Goal: Task Accomplishment & Management: Manage account settings

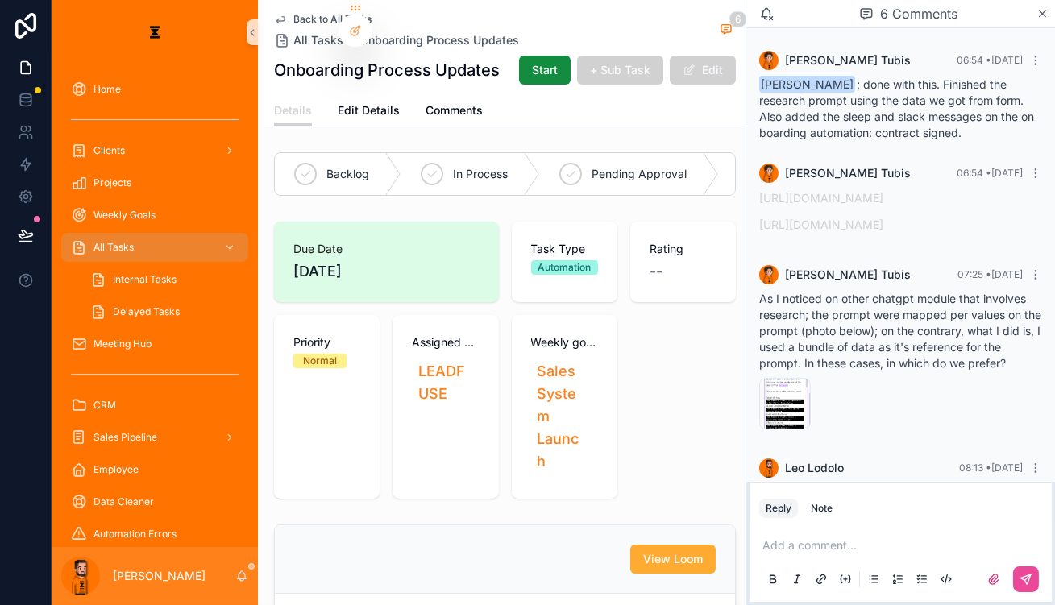
scroll to position [380, 0]
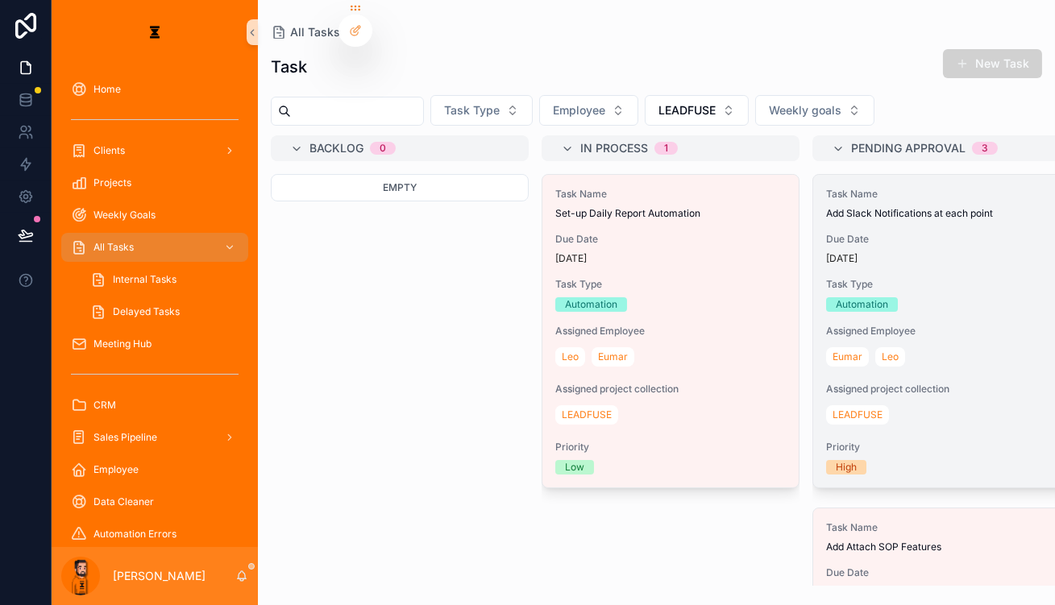
click at [826, 207] on span "Add Slack Notifications at each point" at bounding box center [941, 213] width 230 height 13
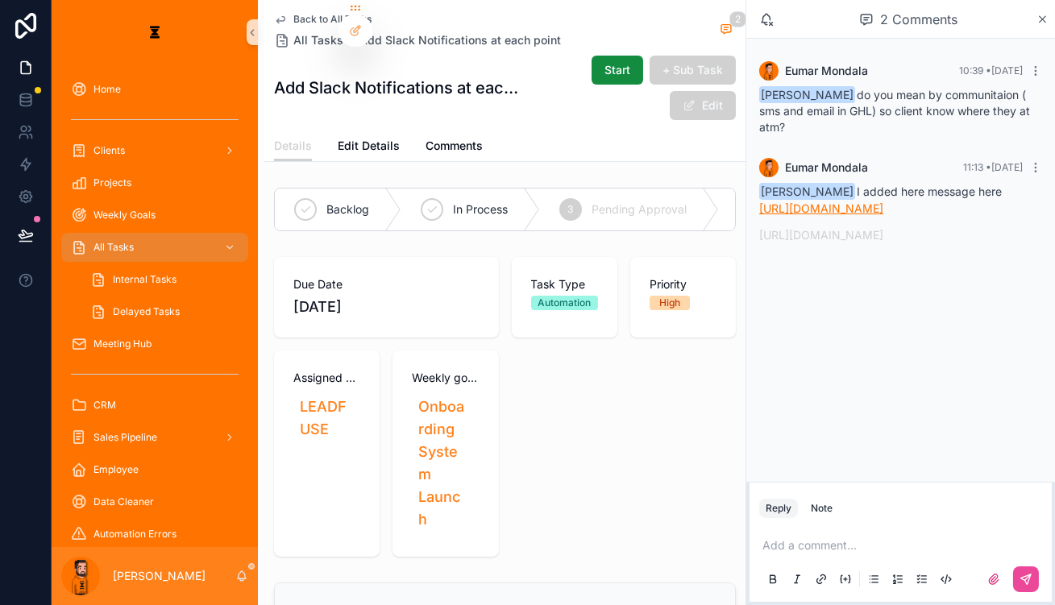
click at [883, 201] on link "https://app.gohighlevel.com/location/vXjfOvfK4qVI4MO4WcRR/workflow/73c37a0f-4ab…" at bounding box center [821, 208] width 124 height 14
click at [873, 237] on link "https://www.loom.com/share/839ecb9cf182440c8adb4d1b43882b19?sid=c195e590-1647-4…" at bounding box center [821, 235] width 124 height 14
click at [883, 201] on link "https://app.gohighlevel.com/location/vXjfOvfK4qVI4MO4WcRR/workflow/73c37a0f-4ab…" at bounding box center [821, 208] width 124 height 14
click at [841, 201] on link "https://app.gohighlevel.com/location/vXjfOvfK4qVI4MO4WcRR/workflow/73c37a0f-4ab…" at bounding box center [821, 208] width 124 height 14
click at [842, 234] on link "https://www.loom.com/share/839ecb9cf182440c8adb4d1b43882b19?sid=c195e590-1647-4…" at bounding box center [821, 235] width 124 height 14
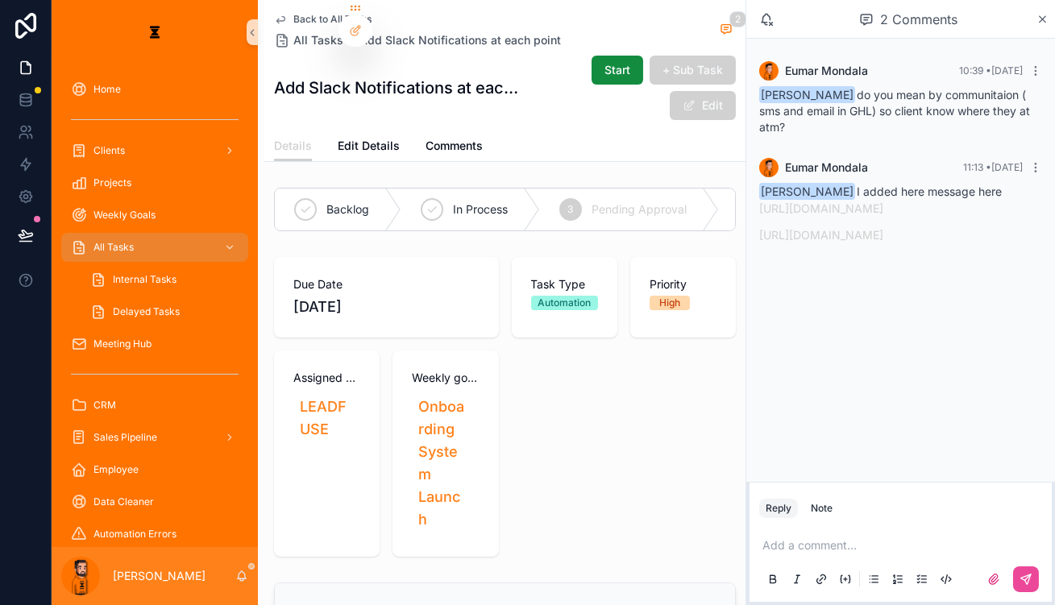
click at [845, 544] on p "scrollable content" at bounding box center [903, 545] width 283 height 16
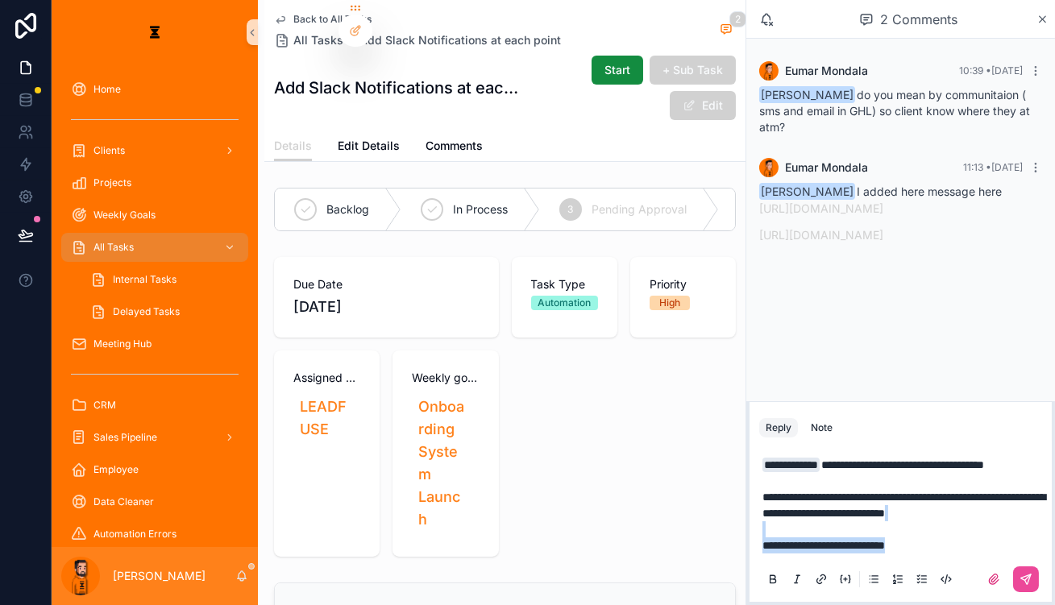
click at [980, 533] on p "**********" at bounding box center [903, 505] width 283 height 97
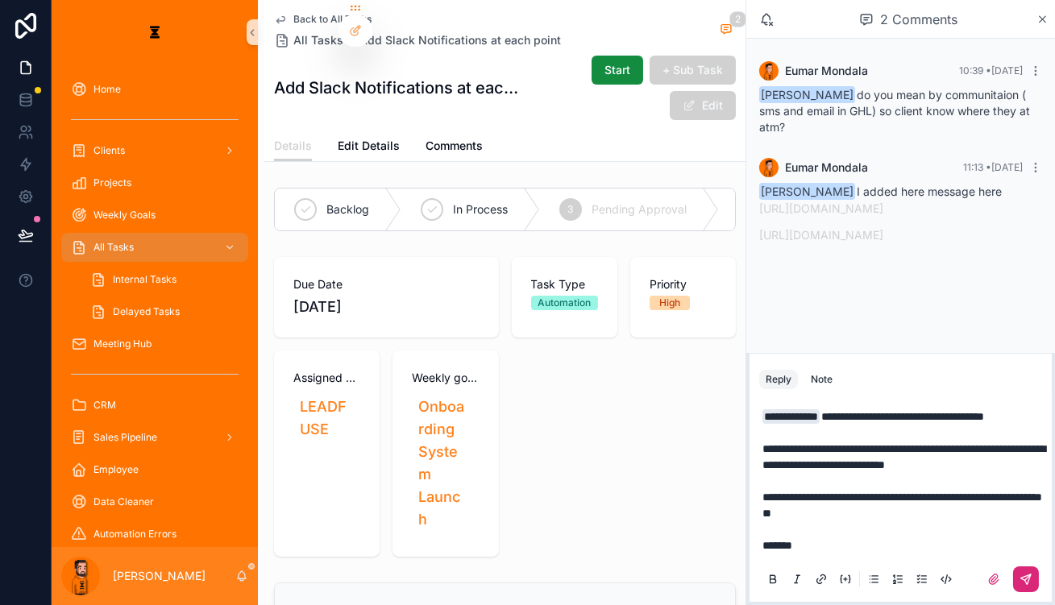
click at [1030, 573] on icon "scrollable content" at bounding box center [1025, 579] width 13 height 13
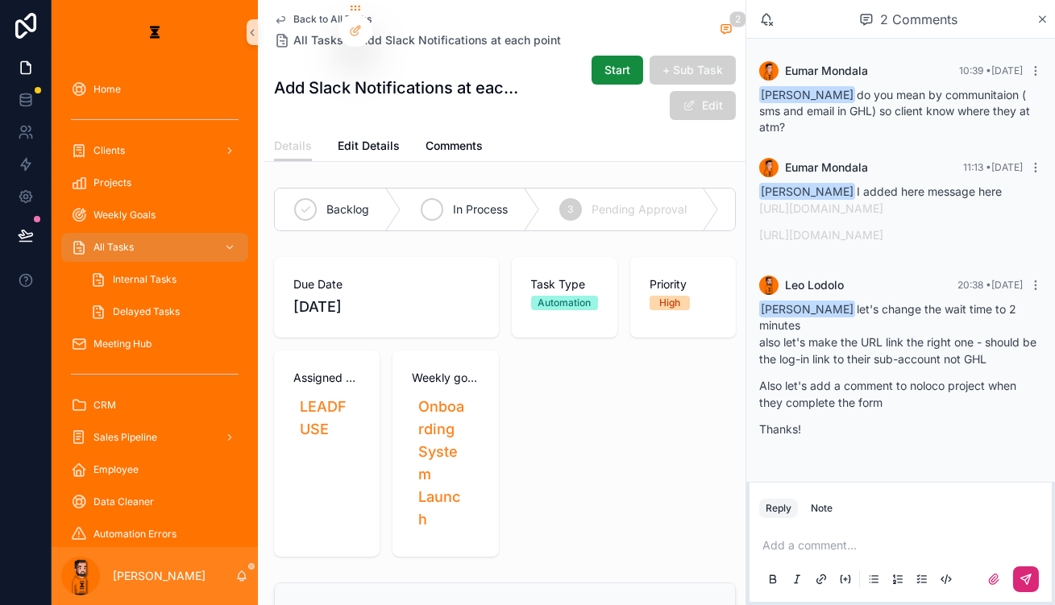
click at [424, 189] on div "In Process" at bounding box center [470, 210] width 139 height 42
click at [559, 24] on div "Back to All Tasks All Tasks Add Slack Notifications at each point 3" at bounding box center [505, 30] width 462 height 35
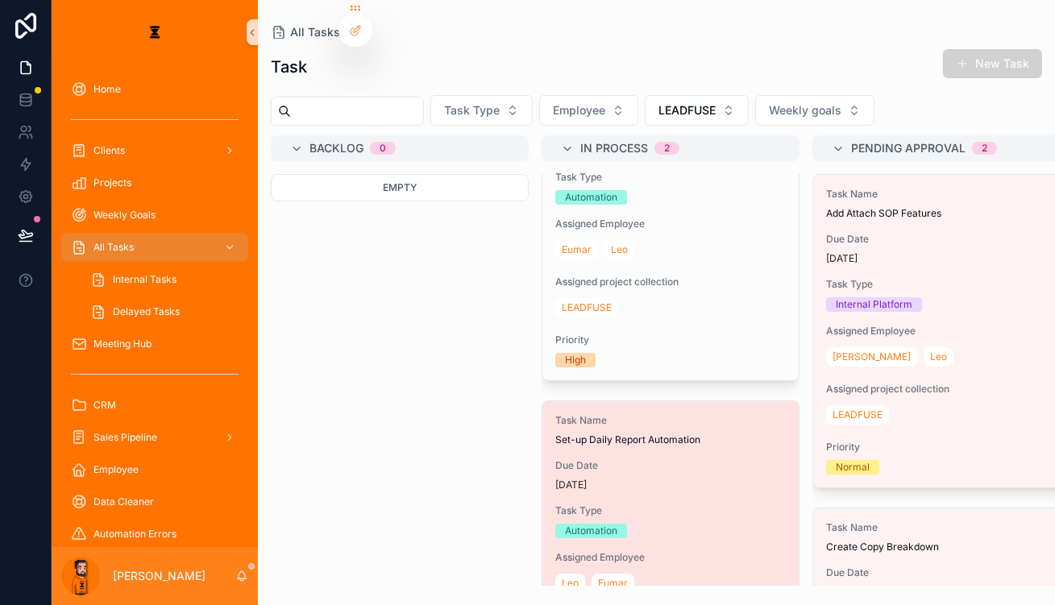
scroll to position [80, 0]
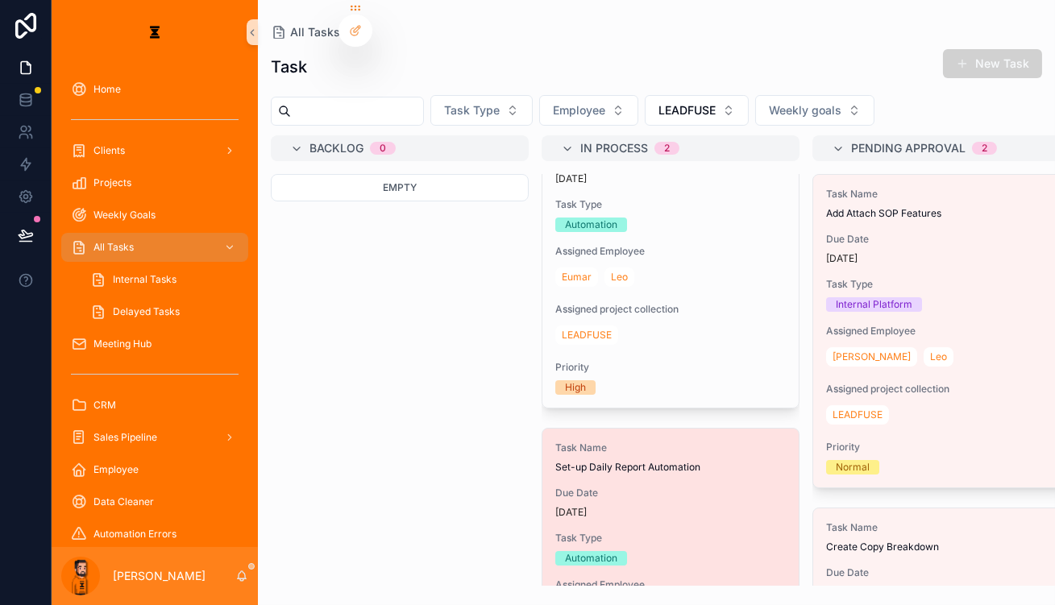
click at [621, 506] on div "[DATE]" at bounding box center [670, 512] width 230 height 13
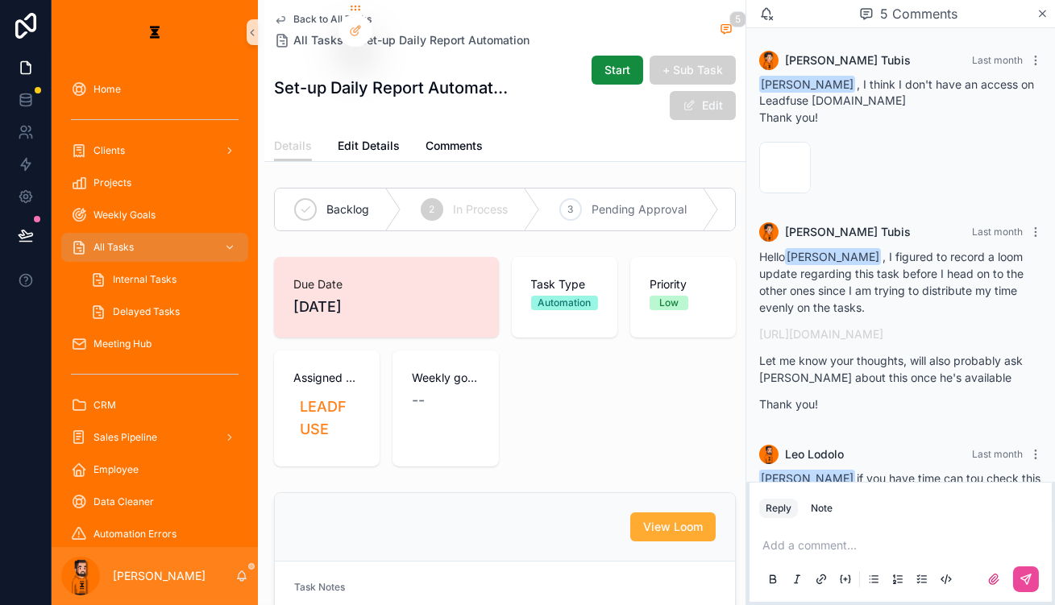
scroll to position [310, 0]
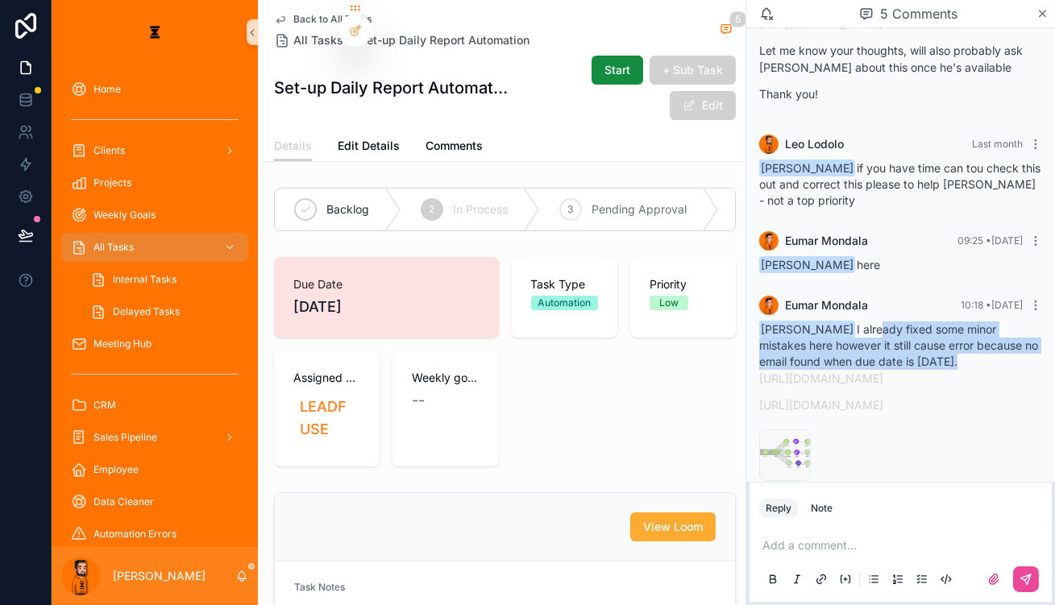
drag, startPoint x: 870, startPoint y: 284, endPoint x: 970, endPoint y: 306, distance: 102.3
click at [970, 321] on div "Leo Lodolo I already fixed some minor mistakes here however it still cause erro…" at bounding box center [900, 367] width 283 height 92
click at [961, 321] on div "Leo Lodolo I already fixed some minor mistakes here however it still cause erro…" at bounding box center [900, 367] width 283 height 92
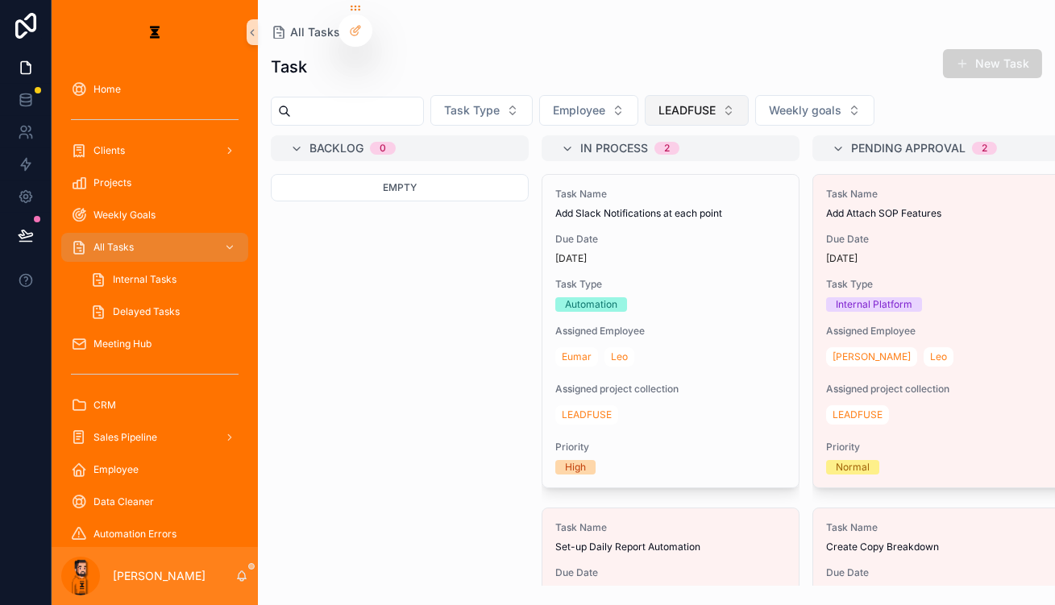
click at [658, 103] on span "LEADFUSE" at bounding box center [686, 110] width 57 height 16
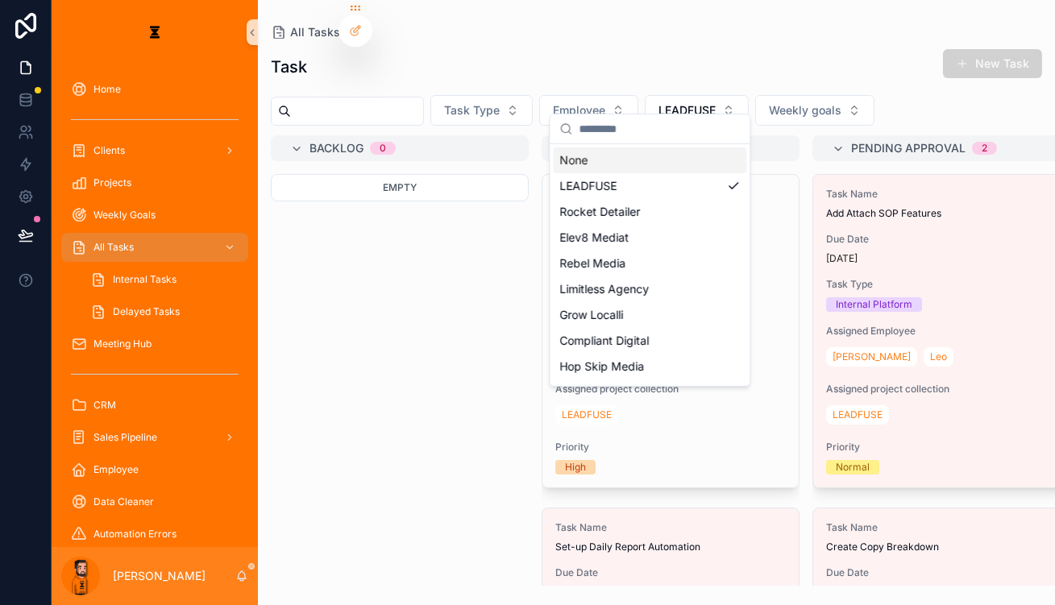
click at [597, 151] on div "None" at bounding box center [649, 160] width 193 height 26
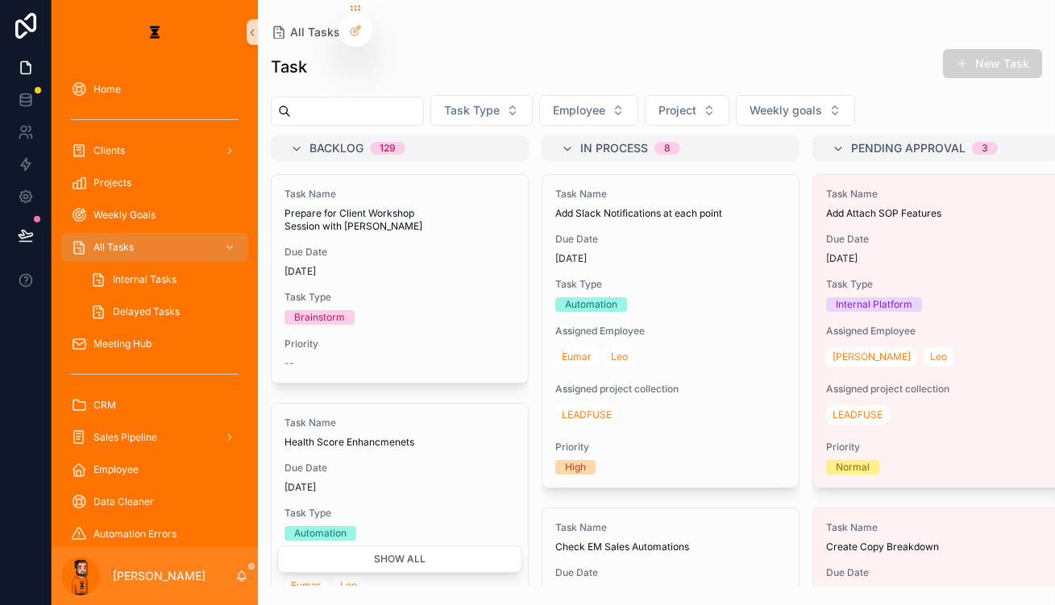
click at [836, 68] on div "Task New Task" at bounding box center [656, 66] width 771 height 37
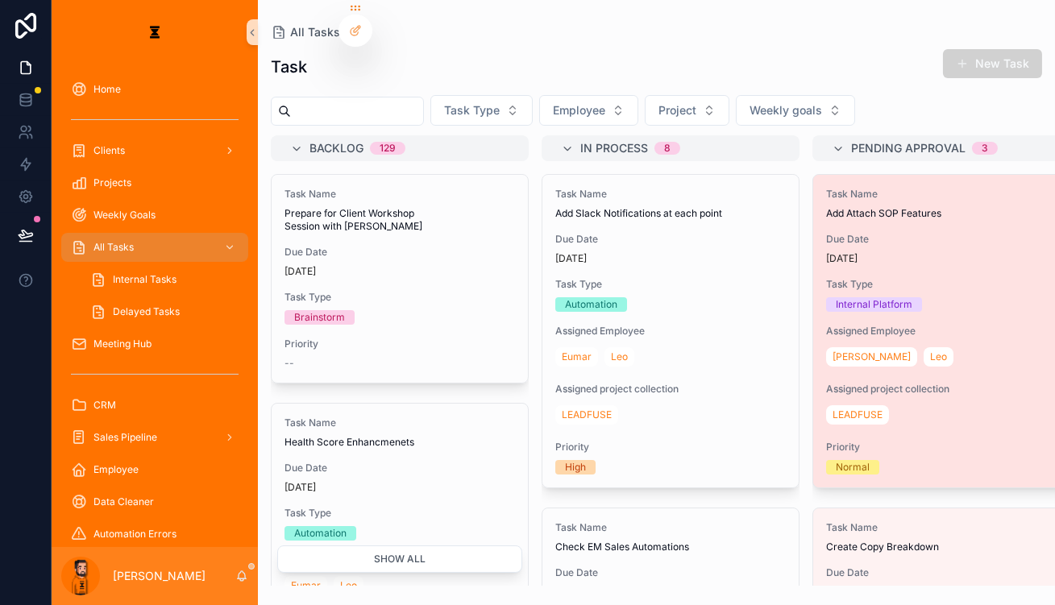
click at [866, 233] on span "Due Date" at bounding box center [941, 239] width 230 height 13
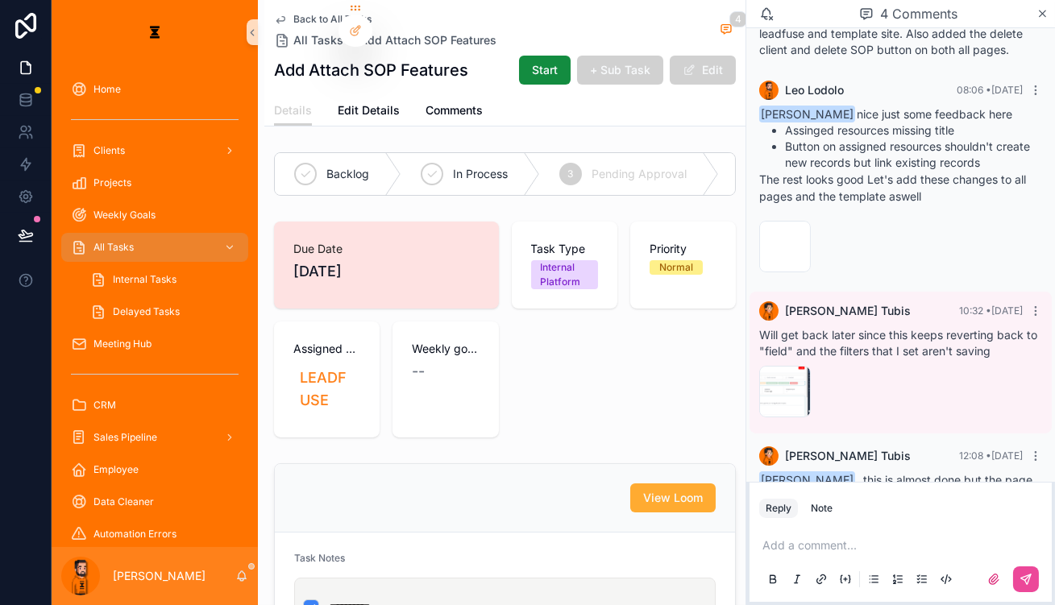
scroll to position [82, 0]
drag, startPoint x: 879, startPoint y: 402, endPoint x: 955, endPoint y: 442, distance: 85.4
click at [955, 442] on div "Hazen Tubis 12:08 • Today Leo Lodolo , this is almost done but the page seems b…" at bounding box center [900, 493] width 302 height 110
click at [955, 474] on span "Leo Lodolo , this is almost done but the page seems buggy and the filters I set…" at bounding box center [895, 505] width 273 height 62
drag, startPoint x: 899, startPoint y: 406, endPoint x: 1001, endPoint y: 458, distance: 114.2
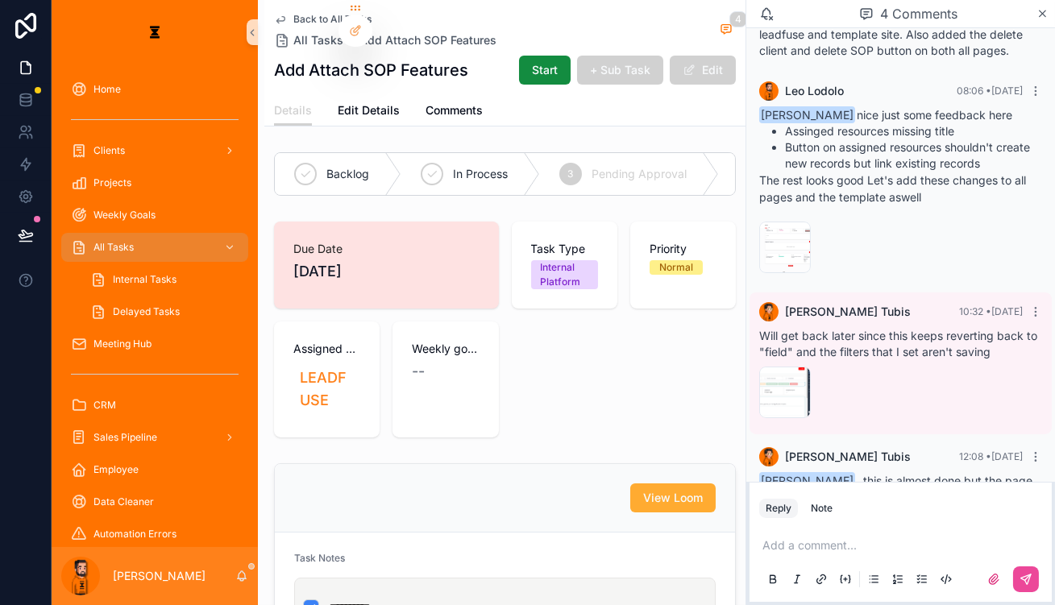
click at [1001, 473] on div "Leo Lodolo , this is almost done but the page seems buggy and the filters I set…" at bounding box center [900, 505] width 283 height 64
drag, startPoint x: 1001, startPoint y: 458, endPoint x: 889, endPoint y: 409, distance: 122.6
click at [889, 473] on div "Leo Lodolo , this is almost done but the page seems buggy and the filters I set…" at bounding box center [900, 505] width 283 height 64
click at [889, 474] on span "Leo Lodolo , this is almost done but the page seems buggy and the filters I set…" at bounding box center [895, 505] width 273 height 62
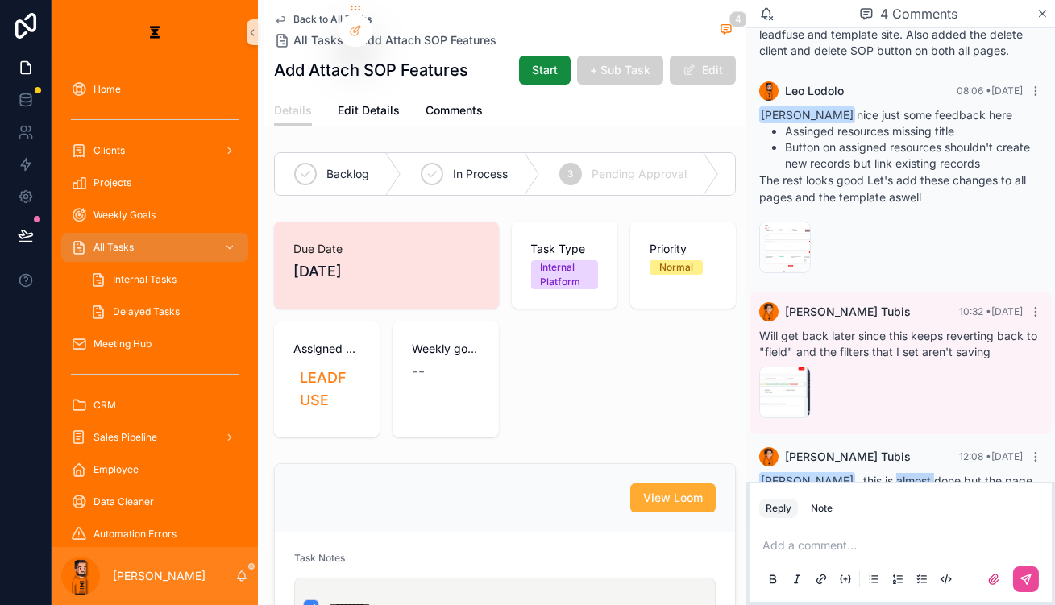
click at [889, 474] on span "Leo Lodolo , this is almost done but the page seems buggy and the filters I set…" at bounding box center [895, 505] width 273 height 62
click at [919, 474] on span "Leo Lodolo , this is almost done but the page seems buggy and the filters I set…" at bounding box center [895, 505] width 273 height 62
click at [808, 367] on div "image .png" at bounding box center [785, 393] width 52 height 52
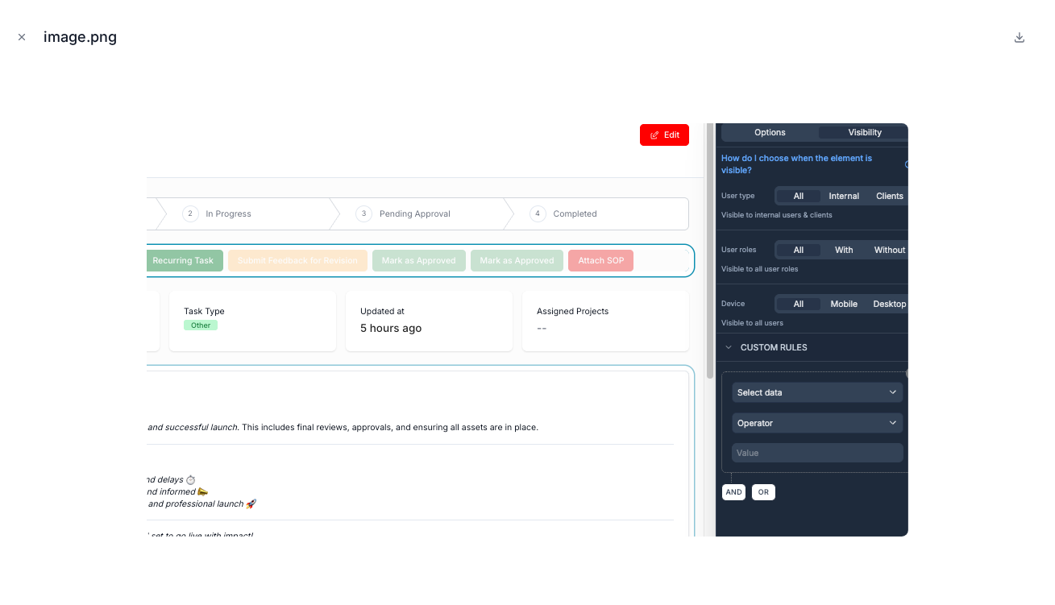
click at [691, 231] on img at bounding box center [527, 329] width 761 height 413
click at [21, 37] on icon "Close modal" at bounding box center [21, 36] width 11 height 11
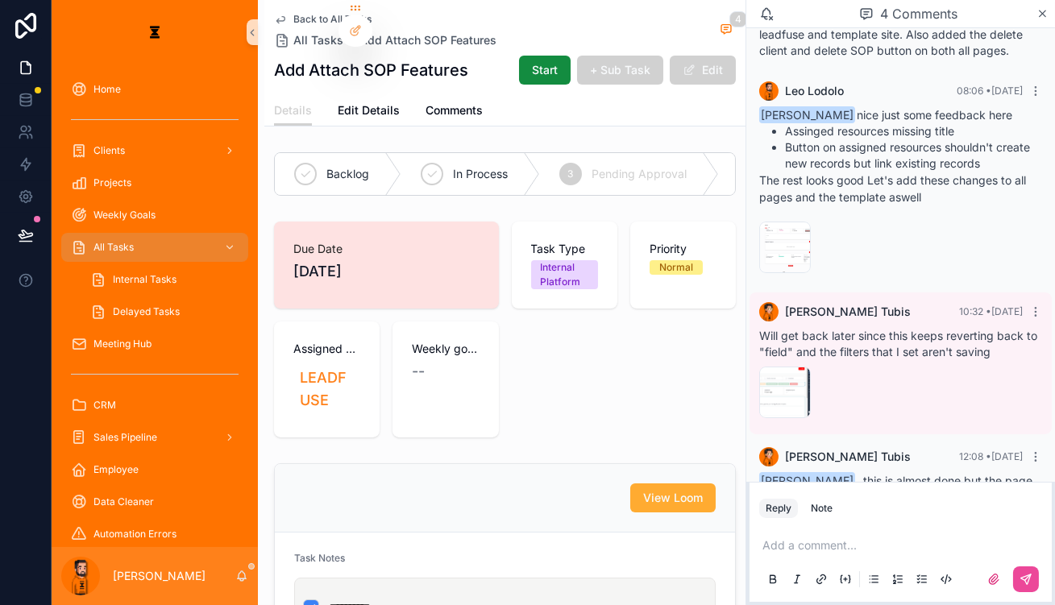
click at [880, 537] on p "scrollable content" at bounding box center [903, 545] width 283 height 16
click at [1020, 583] on button "scrollable content" at bounding box center [1026, 579] width 26 height 26
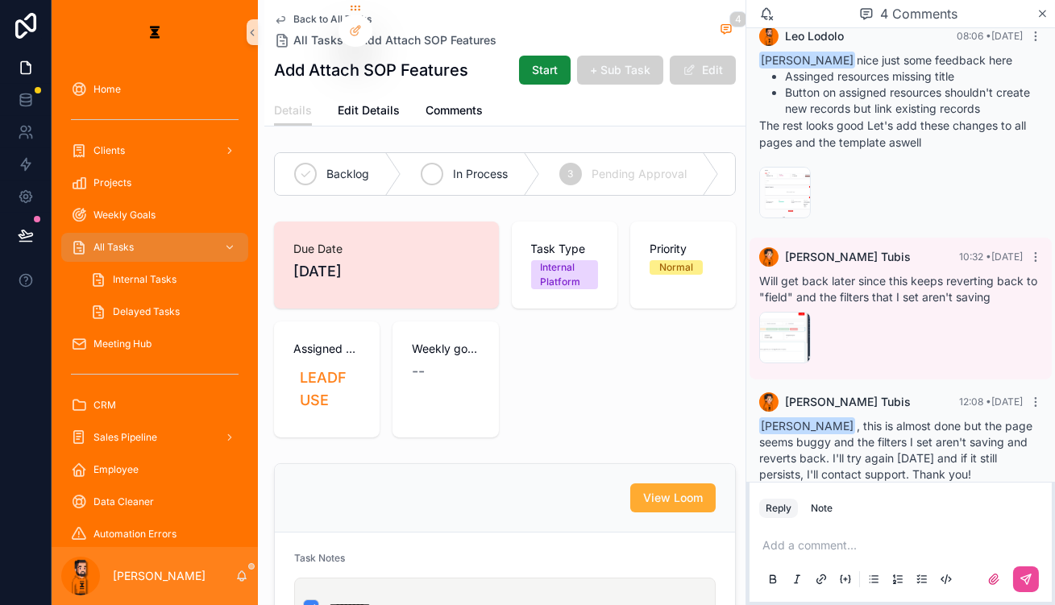
click at [453, 166] on span "In Process" at bounding box center [480, 174] width 55 height 16
click at [520, 64] on div "Add Attach SOP Features Start + Sub Task Edit" at bounding box center [505, 70] width 462 height 31
click at [293, 17] on span "Back to All Tasks" at bounding box center [332, 19] width 78 height 13
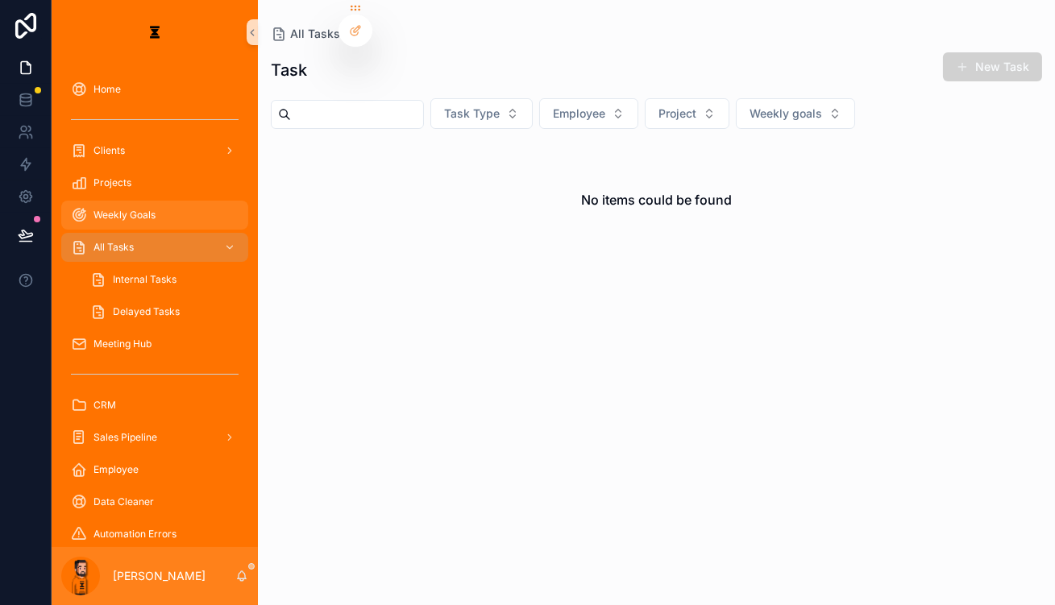
click at [161, 202] on div "Weekly Goals" at bounding box center [155, 215] width 168 height 26
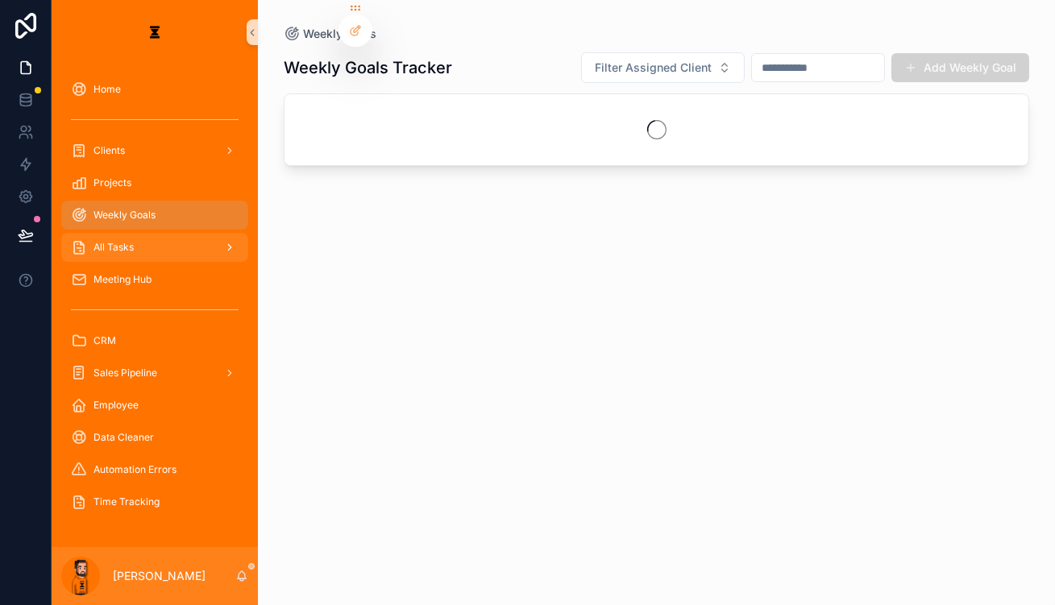
click at [143, 234] on div "All Tasks" at bounding box center [155, 247] width 168 height 26
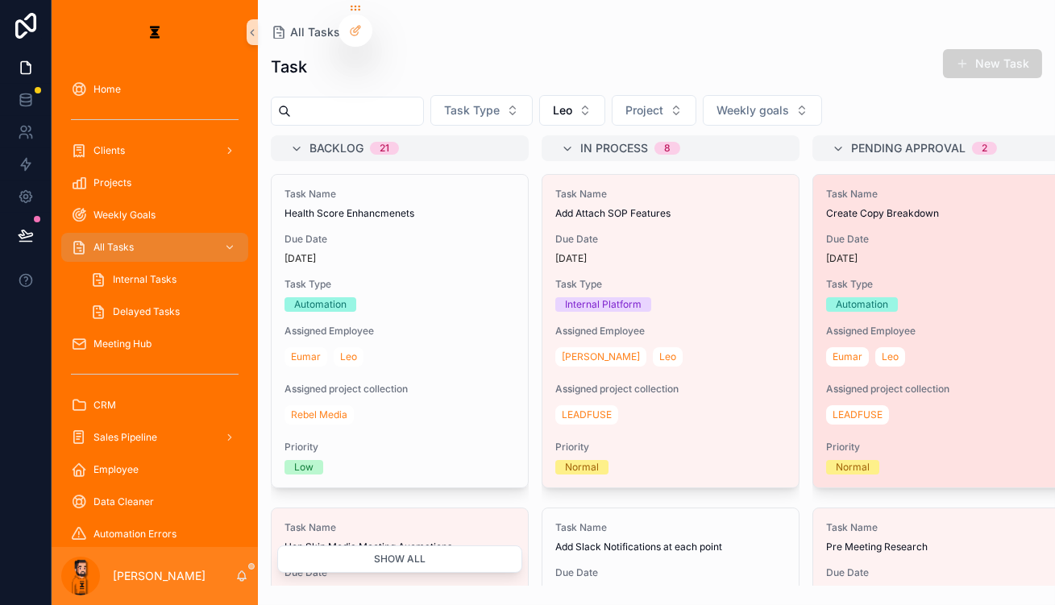
click at [836, 207] on span "Create Copy Breakdown" at bounding box center [941, 213] width 230 height 13
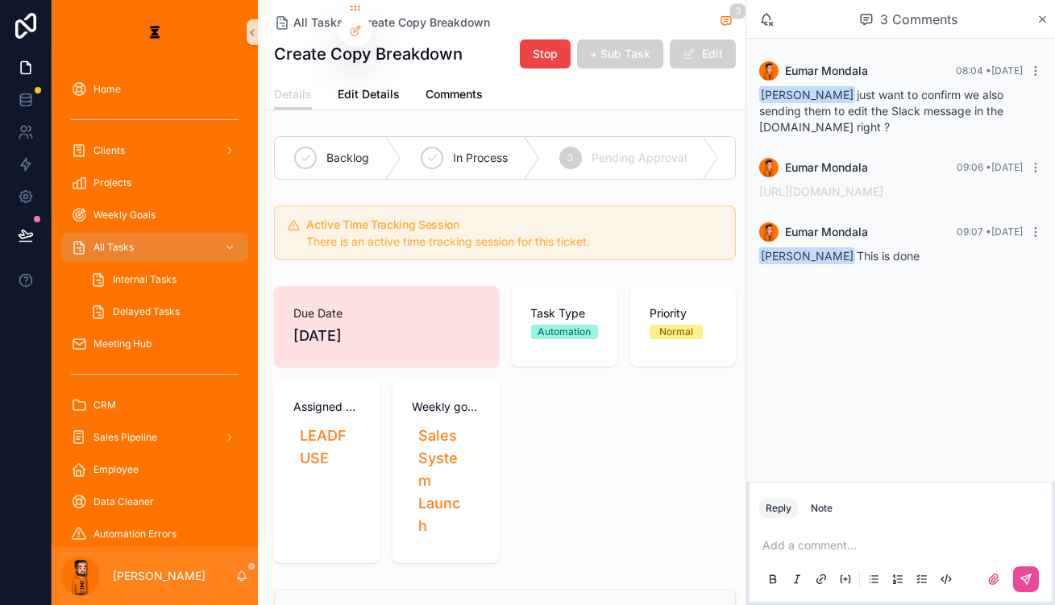
click at [770, 150] on span "Complete" at bounding box center [795, 158] width 51 height 16
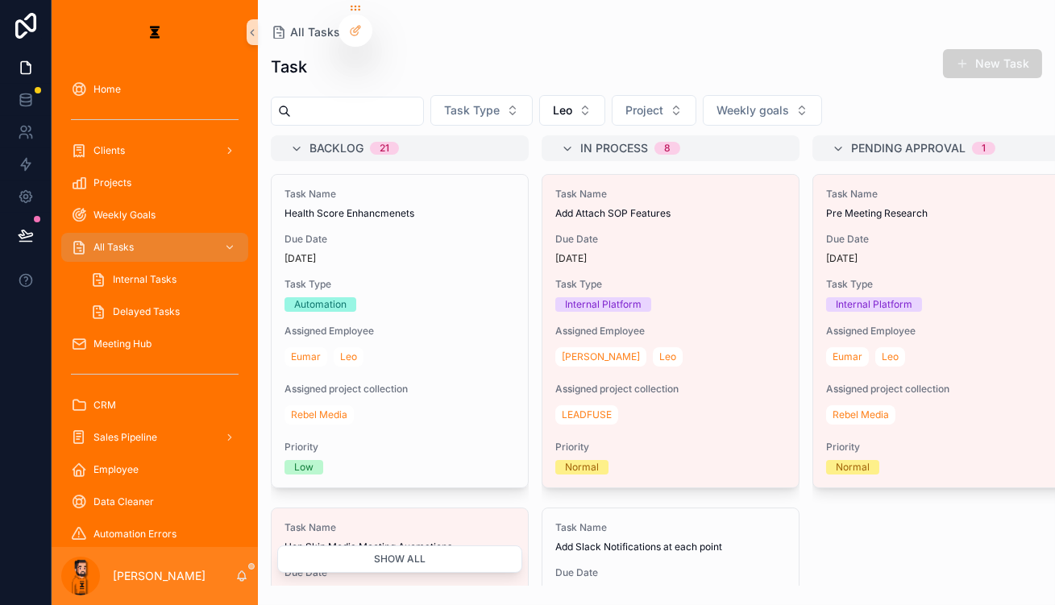
click at [558, 110] on div "Task New Task Task Type [PERSON_NAME] Project Weekly goals Backlog 21 Task Name…" at bounding box center [656, 312] width 797 height 547
click at [554, 95] on button "Leo" at bounding box center [572, 110] width 66 height 31
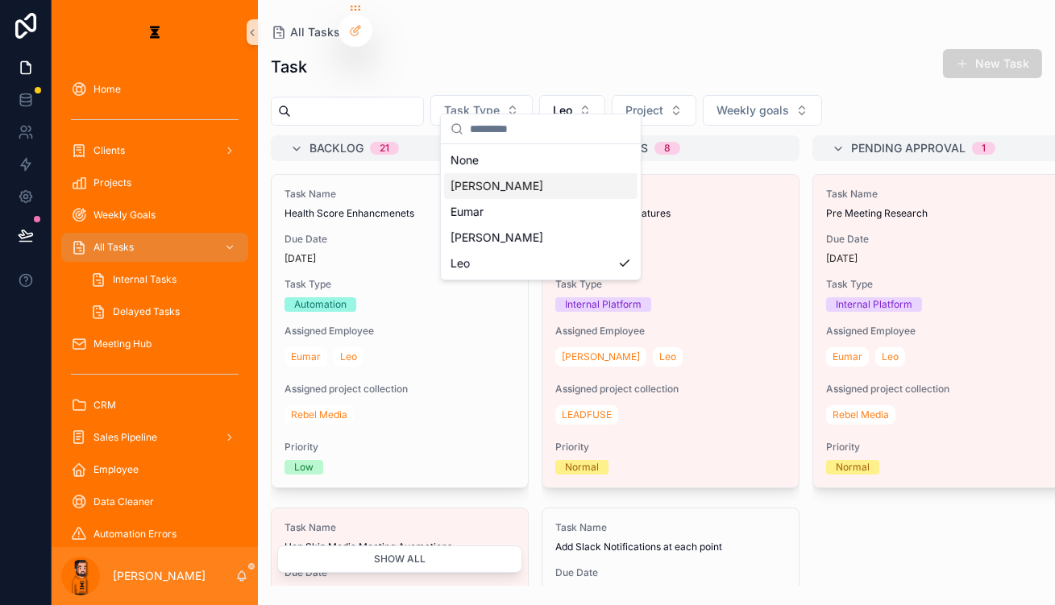
click at [544, 173] on div "[PERSON_NAME]" at bounding box center [540, 186] width 193 height 26
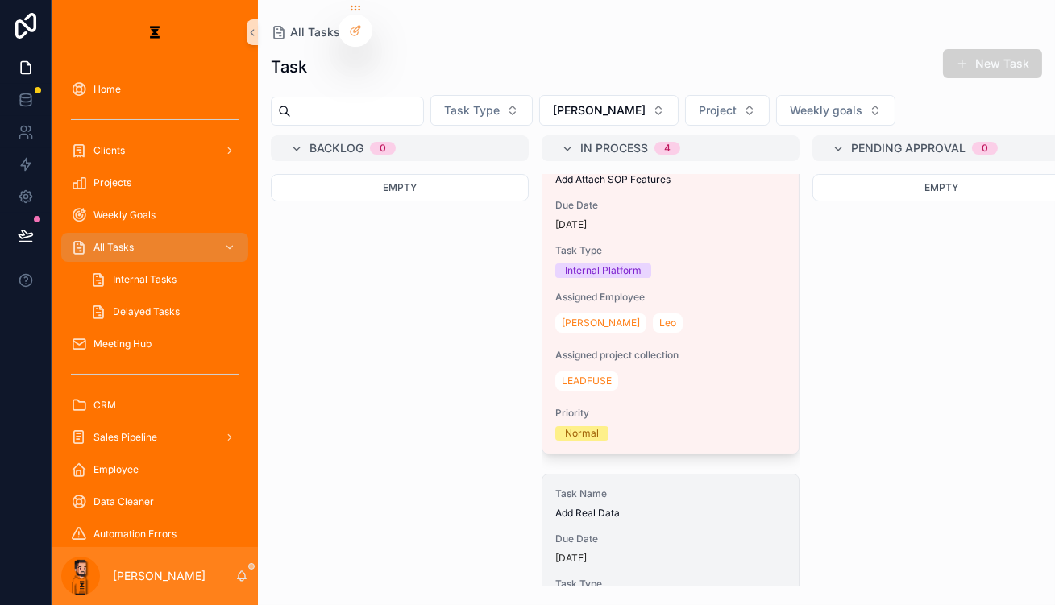
scroll to position [146, 0]
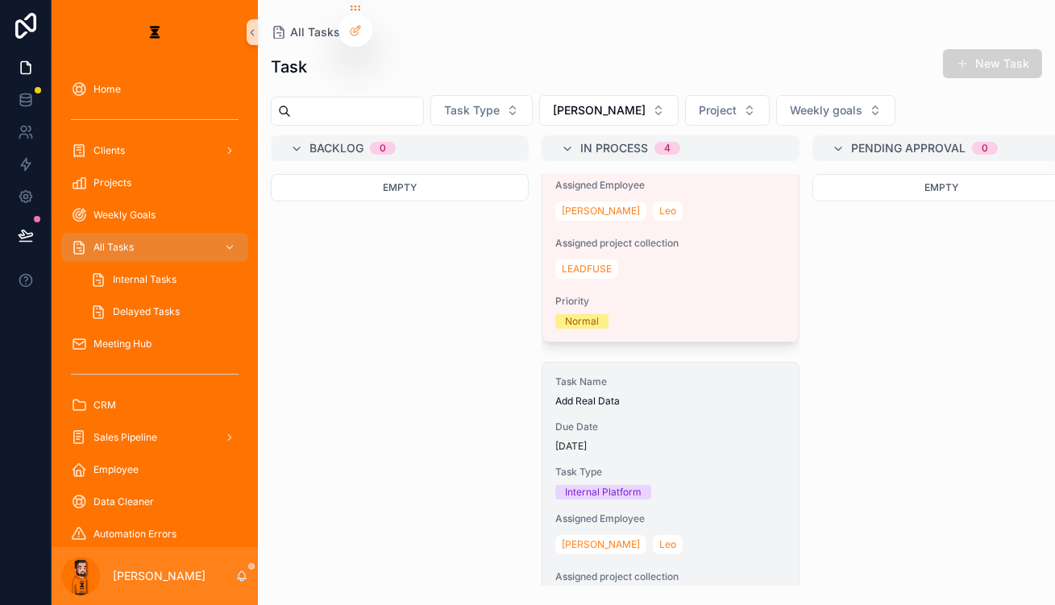
click at [623, 363] on div "Task Name Add Real Data Due Date [DATE] Task Type Internal Platform Assigned Em…" at bounding box center [670, 519] width 256 height 313
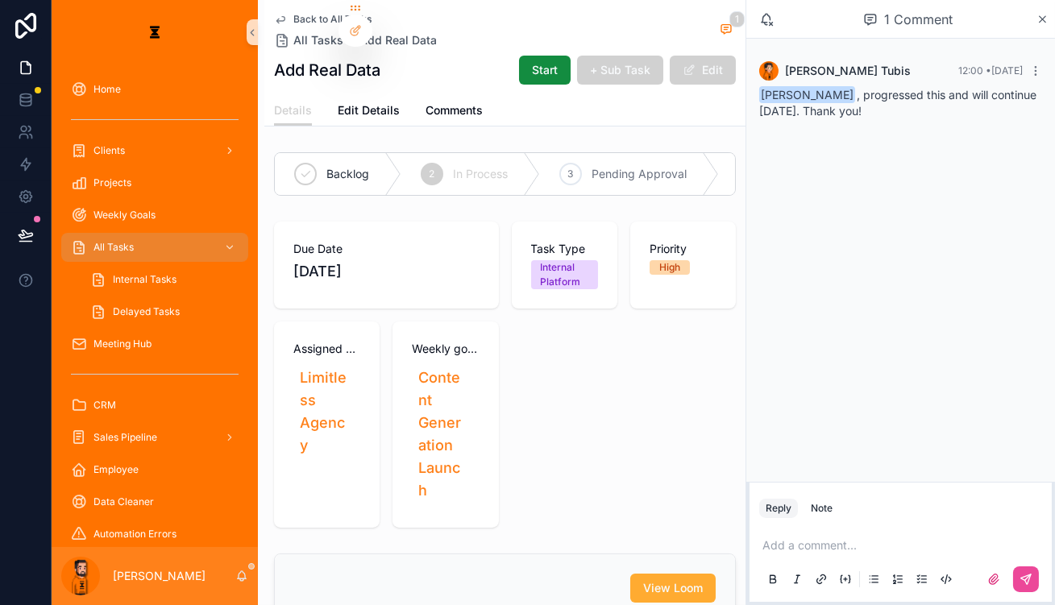
click at [894, 529] on div "Add a comment..." at bounding box center [900, 562] width 283 height 68
click at [928, 538] on p "scrollable content" at bounding box center [903, 545] width 283 height 16
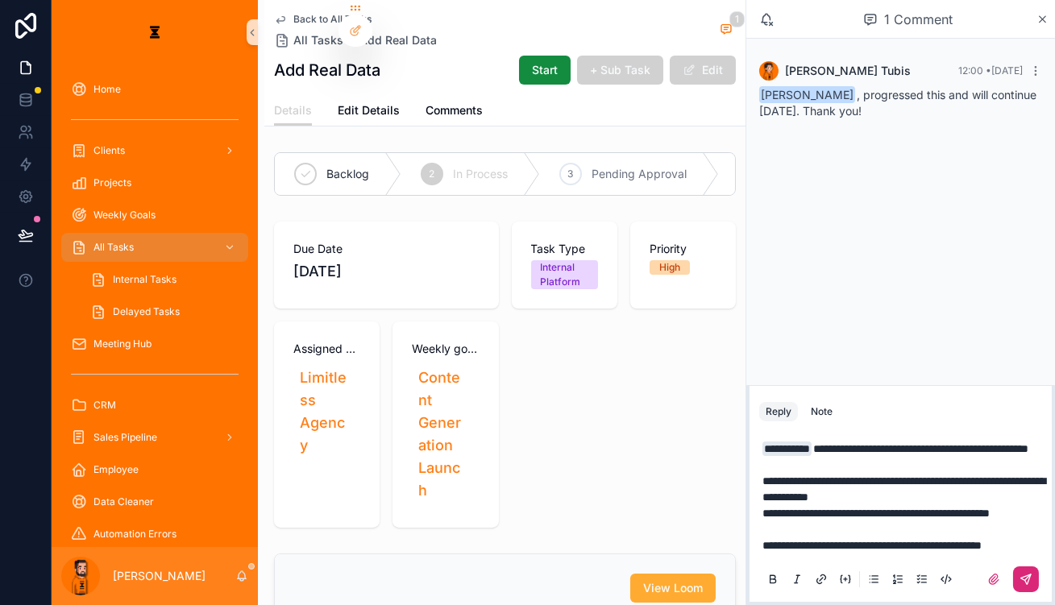
click at [1035, 577] on button "scrollable content" at bounding box center [1026, 579] width 26 height 26
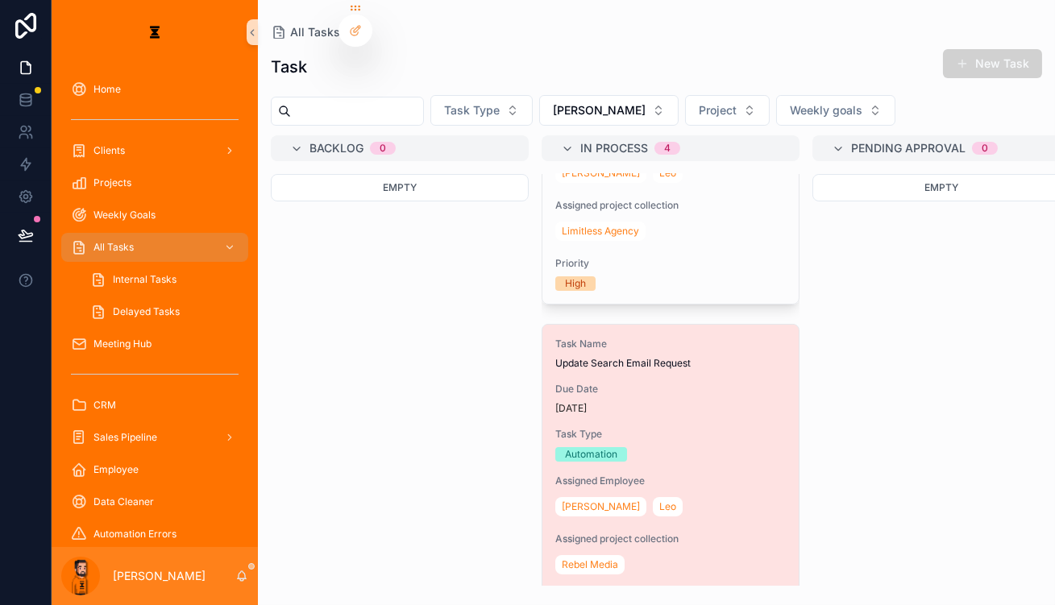
scroll to position [586, 0]
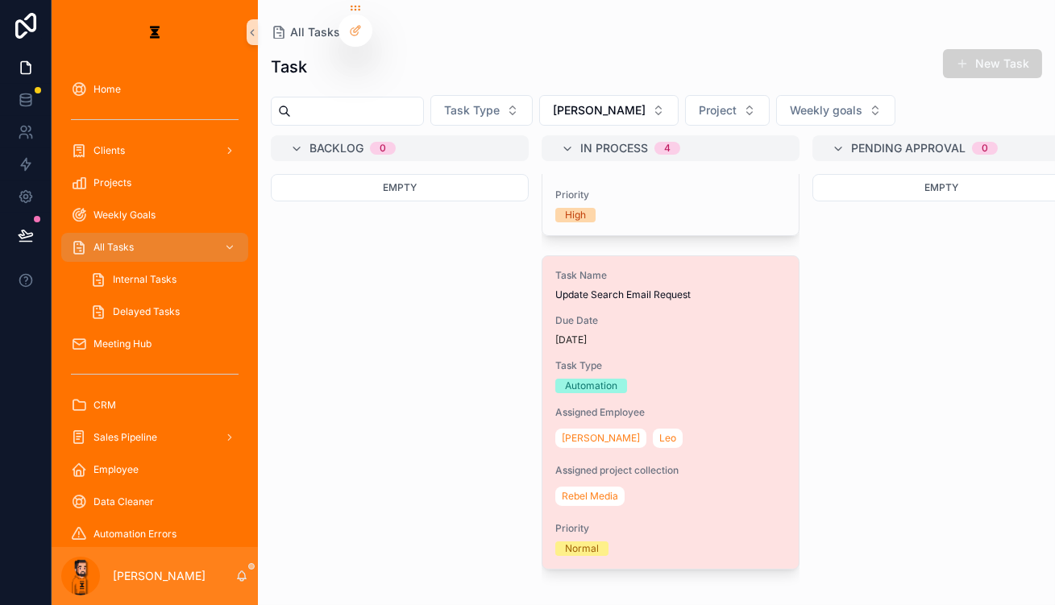
click at [626, 425] on div "[PERSON_NAME]" at bounding box center [670, 438] width 230 height 26
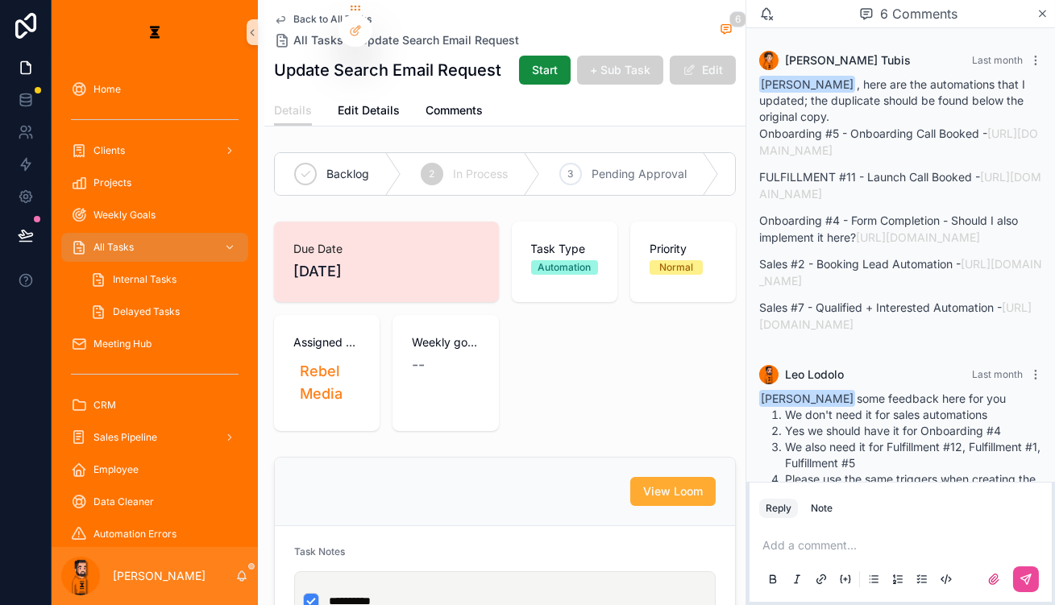
scroll to position [398, 0]
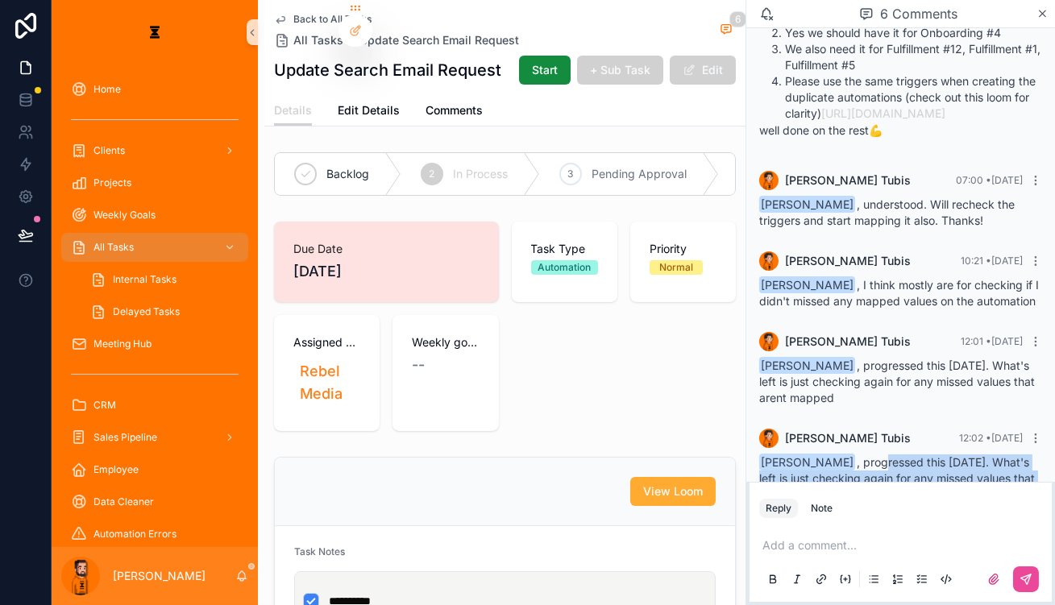
drag, startPoint x: 880, startPoint y: 427, endPoint x: 947, endPoint y: 452, distance: 71.4
click at [947, 454] on div "[PERSON_NAME] , progressed this [DATE]. What's left is just checking again for …" at bounding box center [900, 478] width 283 height 48
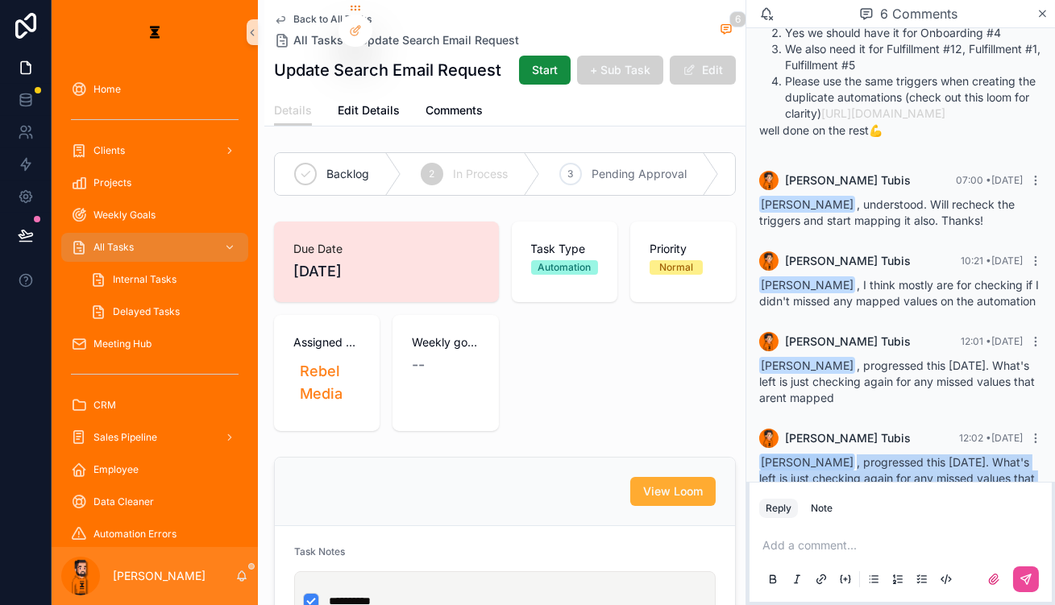
click at [947, 454] on div "[PERSON_NAME] , progressed this [DATE]. What's left is just checking again for …" at bounding box center [900, 478] width 283 height 48
click at [874, 528] on div "Add a comment..." at bounding box center [900, 562] width 283 height 68
click at [880, 537] on p "scrollable content" at bounding box center [903, 545] width 283 height 16
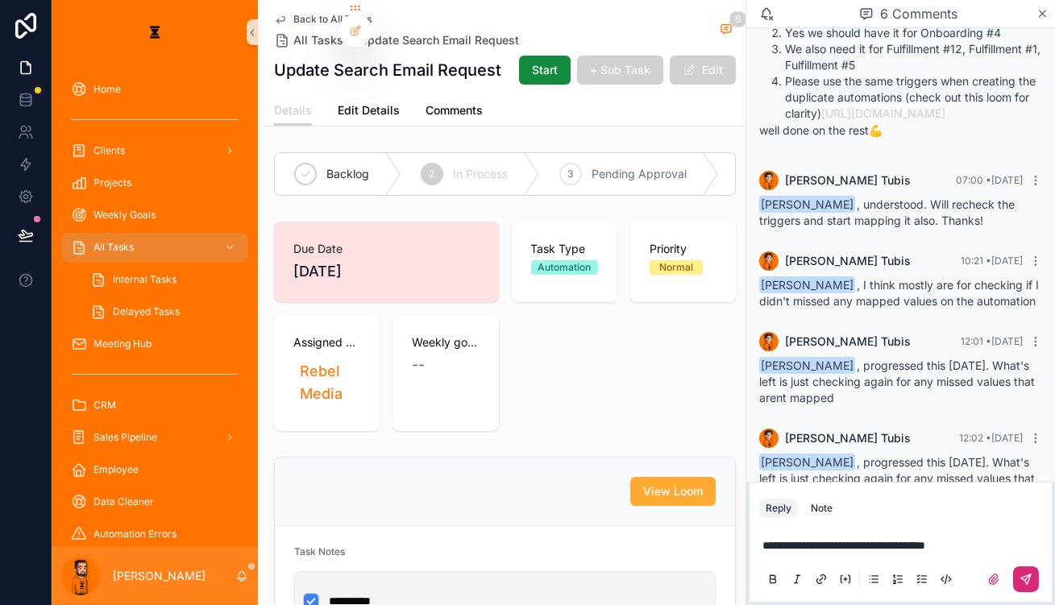
click at [1035, 574] on button "scrollable content" at bounding box center [1026, 579] width 26 height 26
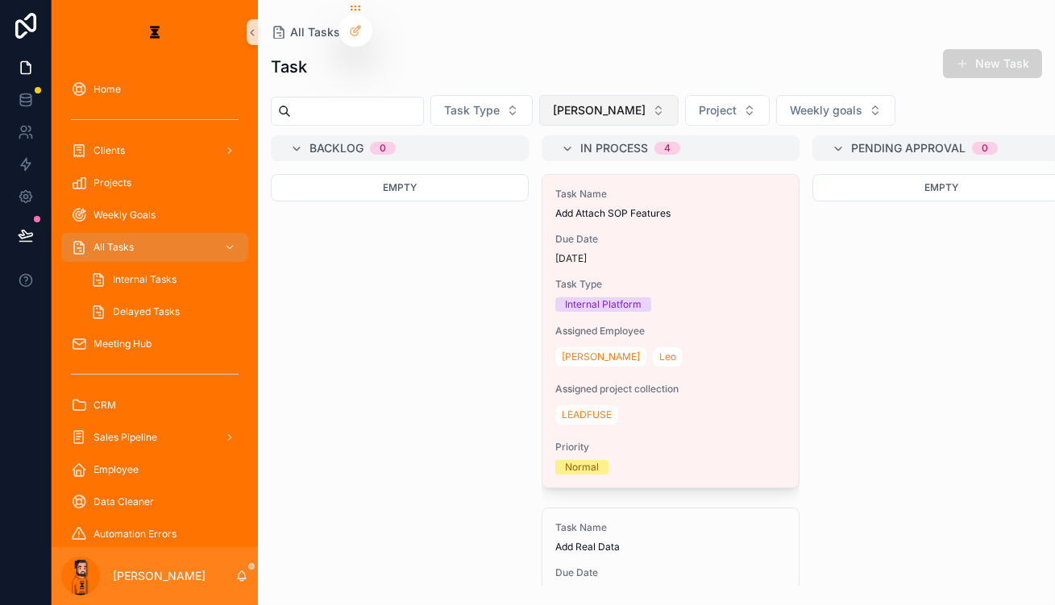
click at [539, 95] on button "[PERSON_NAME]" at bounding box center [608, 110] width 139 height 31
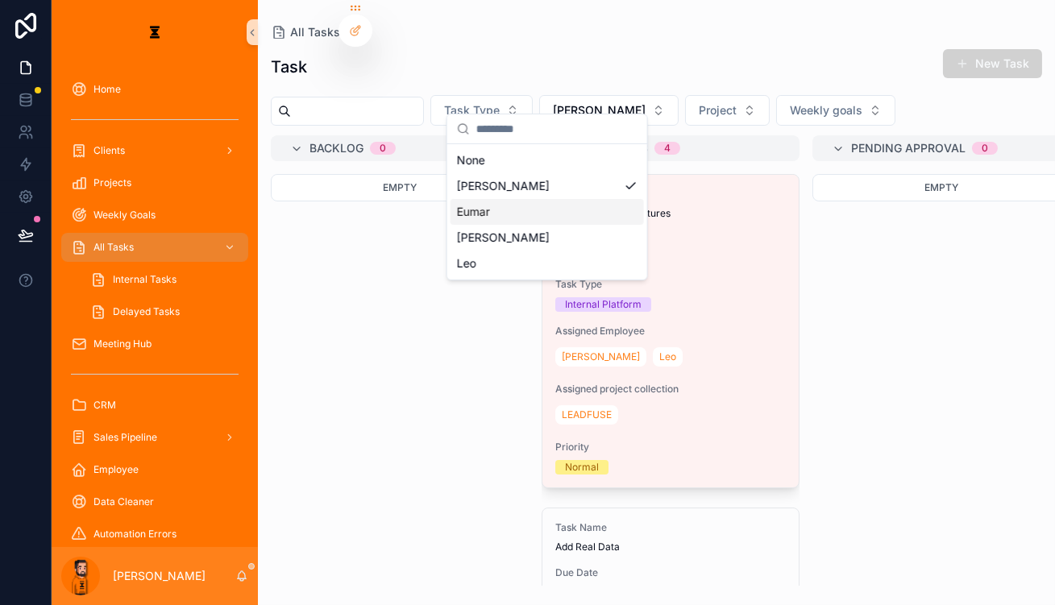
click at [507, 199] on div "Eumar" at bounding box center [546, 212] width 193 height 26
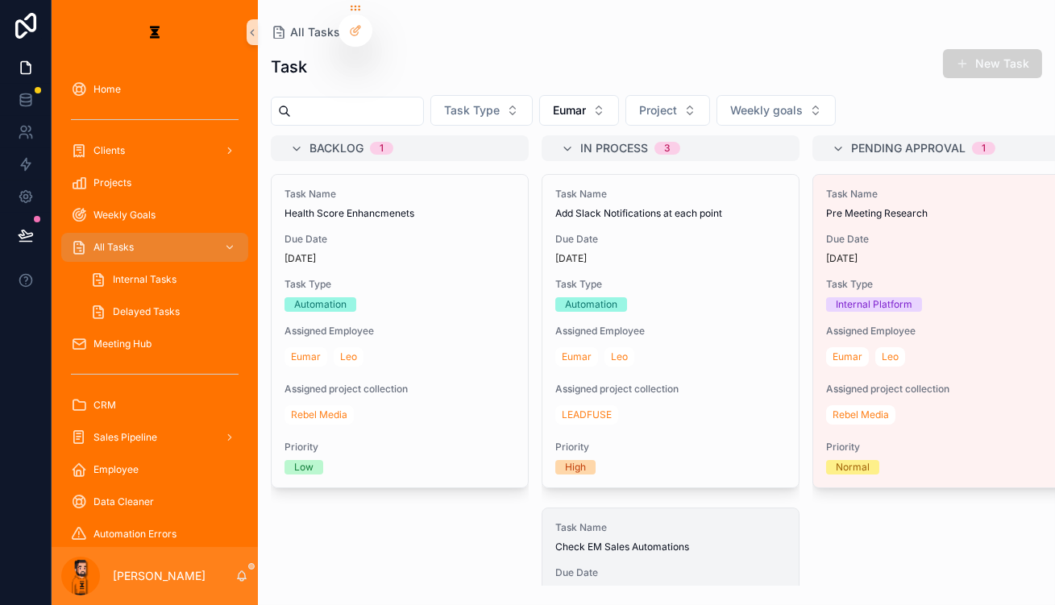
click at [616, 521] on span "Task Name" at bounding box center [670, 527] width 230 height 13
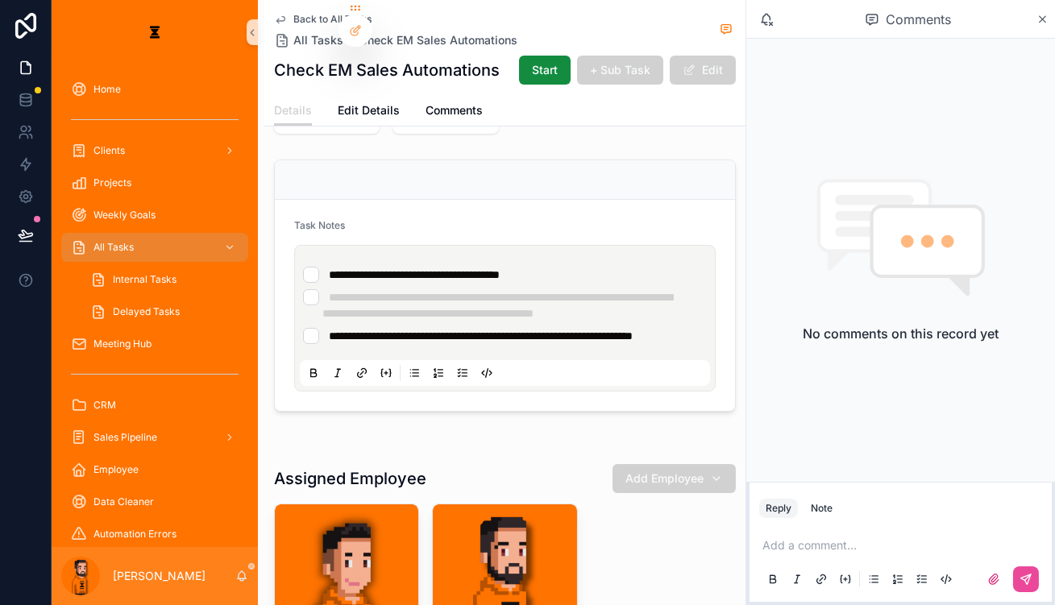
scroll to position [366, 0]
drag, startPoint x: 640, startPoint y: 310, endPoint x: 646, endPoint y: 303, distance: 9.7
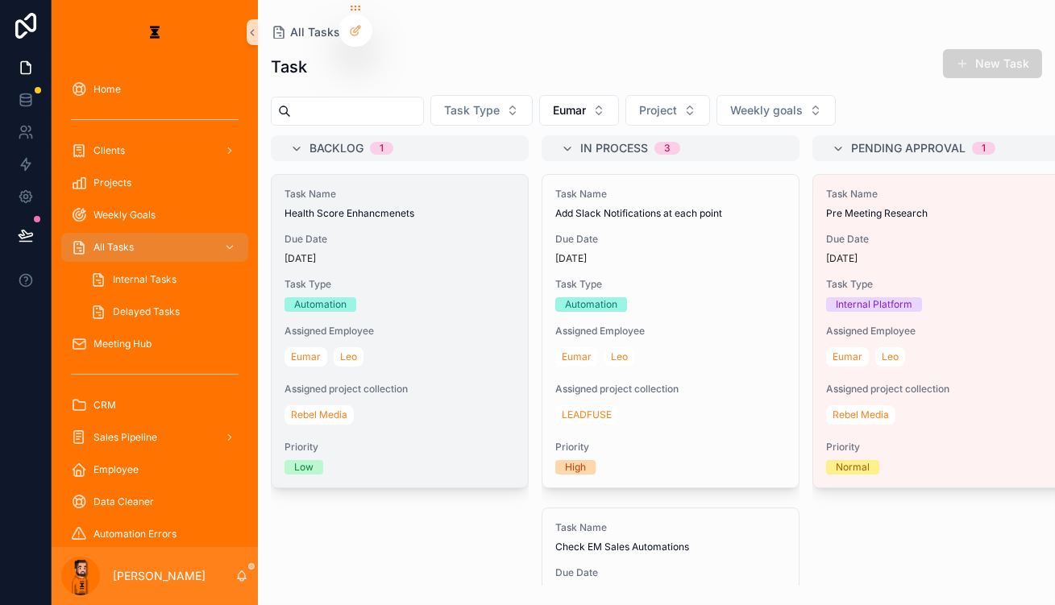
click at [437, 278] on span "Task Type" at bounding box center [399, 284] width 230 height 13
